Goal: Check status: Check status

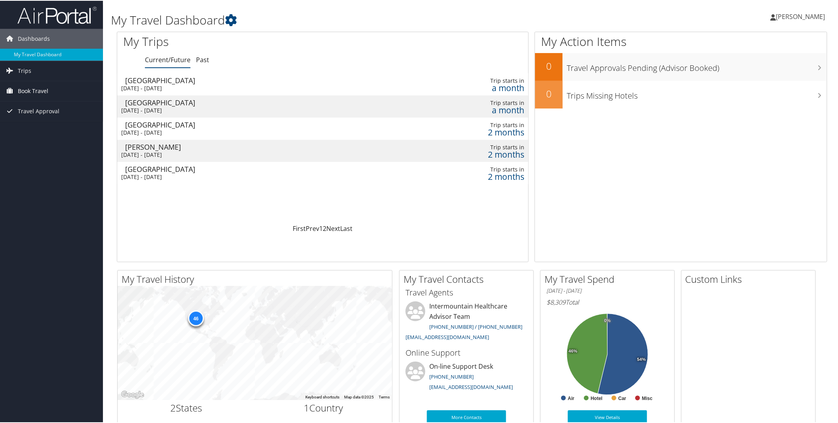
click at [42, 88] on span "Book Travel" at bounding box center [33, 90] width 30 height 20
click at [57, 127] on link "Book/Manage Online Trips" at bounding box center [51, 130] width 103 height 12
click at [199, 57] on link "Past" at bounding box center [202, 59] width 13 height 9
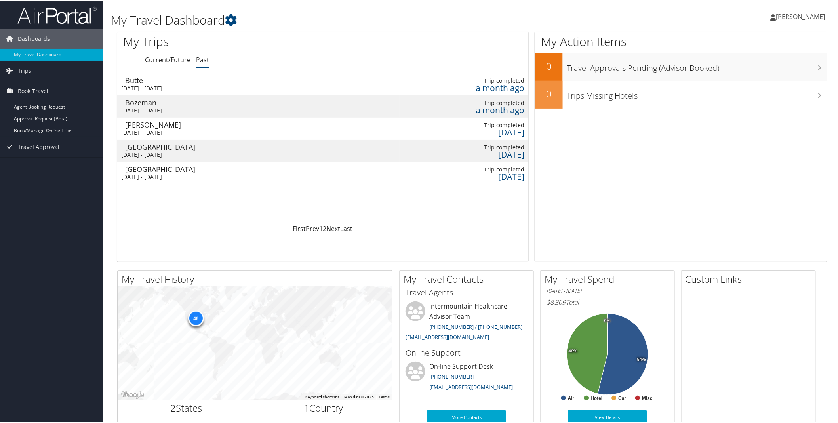
click at [212, 87] on div "Mon 21 Jul 2025 - Wed 23 Jul 2025" at bounding box center [247, 87] width 252 height 7
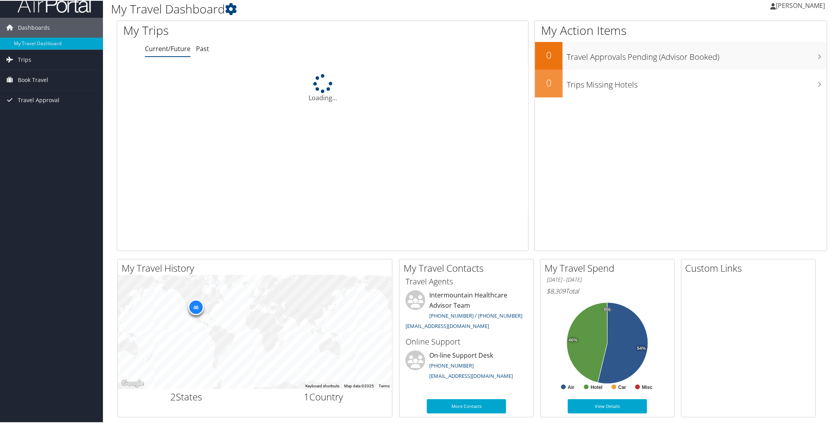
scroll to position [18, 0]
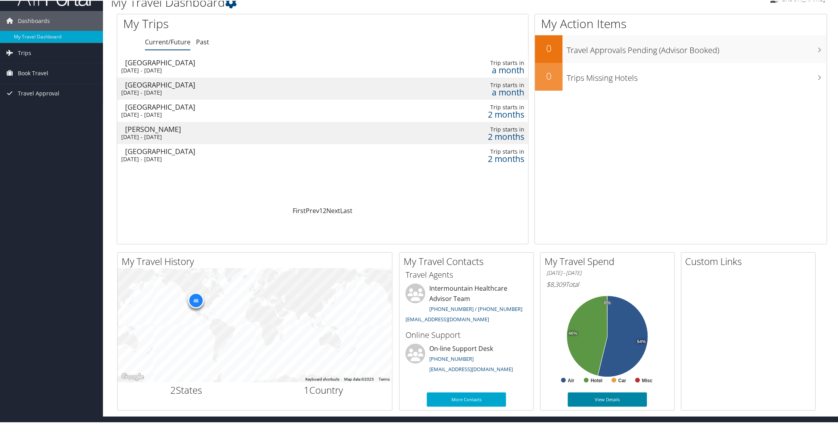
click at [613, 398] on link "View Details" at bounding box center [607, 399] width 79 height 14
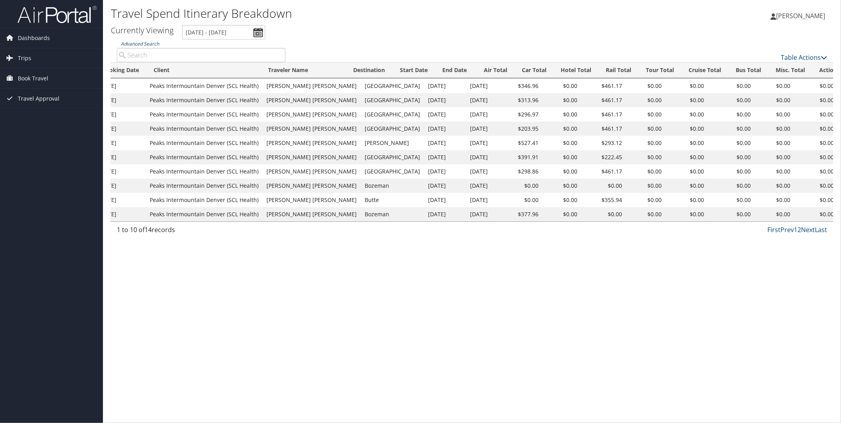
scroll to position [0, 66]
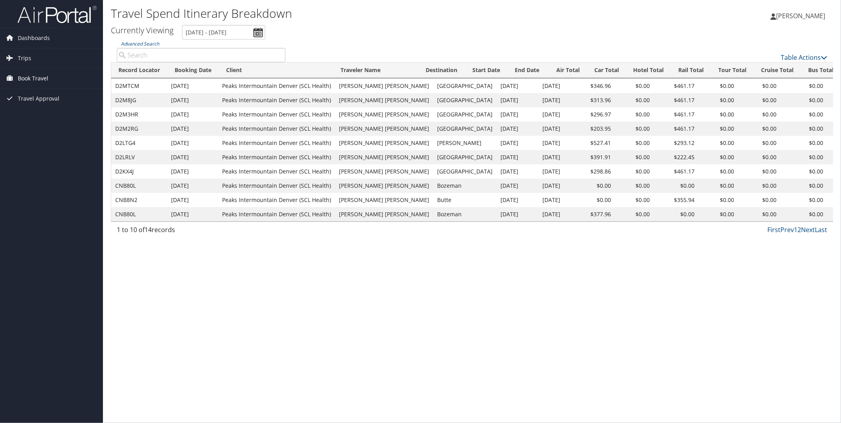
click at [25, 81] on span "Book Travel" at bounding box center [33, 79] width 30 height 20
click at [30, 118] on link "Book/Manage Online Trips" at bounding box center [51, 118] width 103 height 12
